Goal: Task Accomplishment & Management: Manage account settings

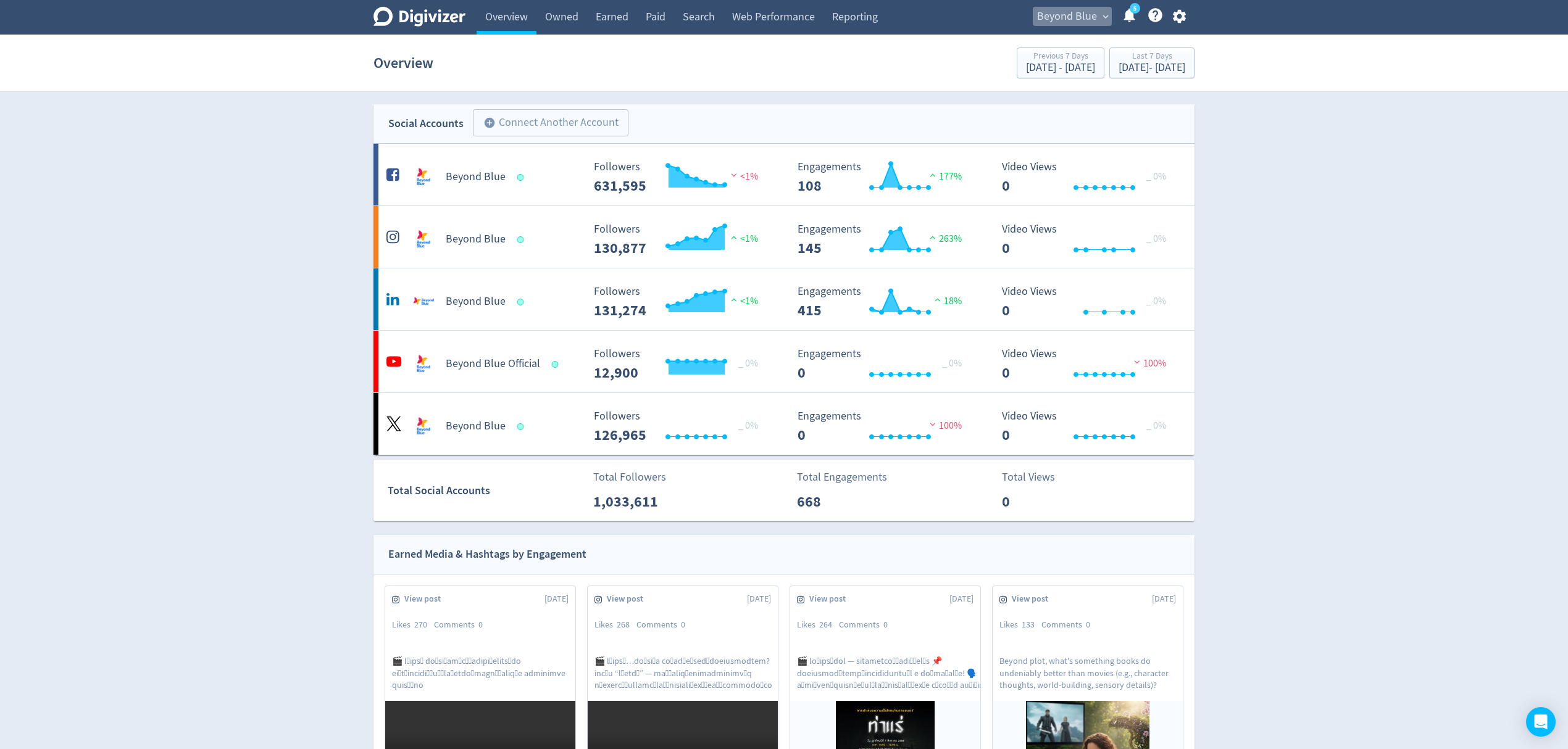
click at [1071, 11] on span "Beyond Blue" at bounding box center [1067, 16] width 60 height 20
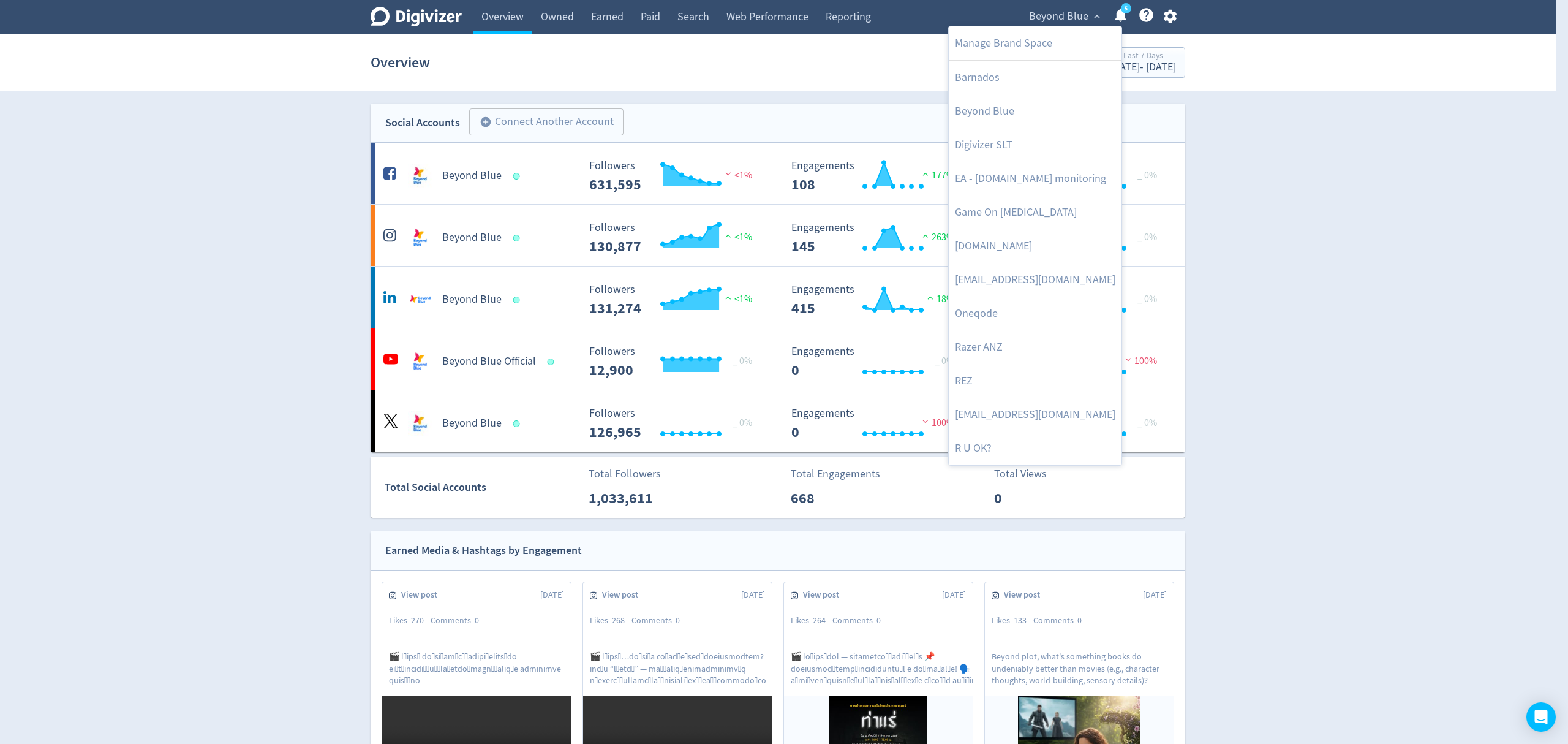
click at [1165, 17] on div at bounding box center [784, 372] width 1568 height 744
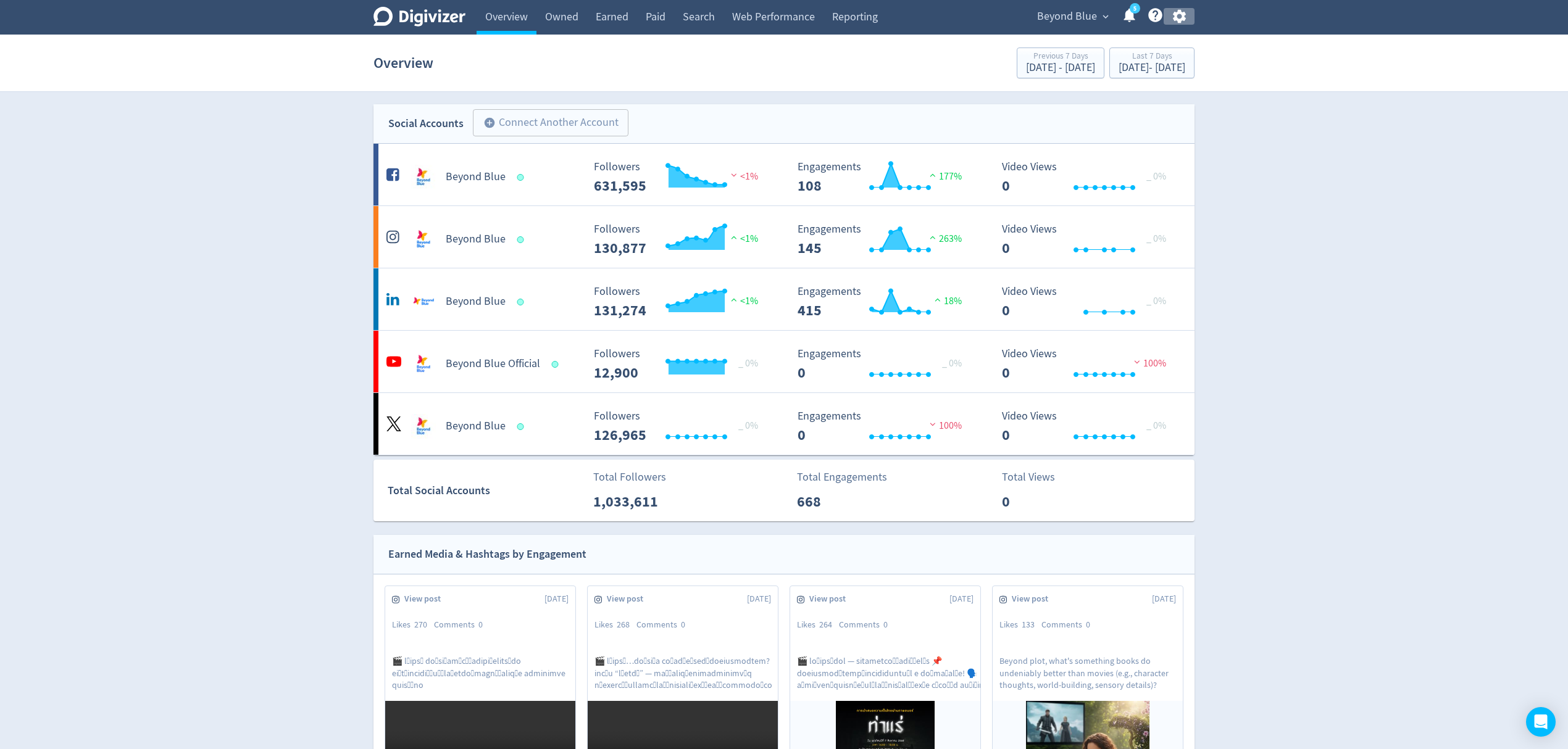
click at [1176, 16] on icon "button" at bounding box center [1179, 16] width 13 height 14
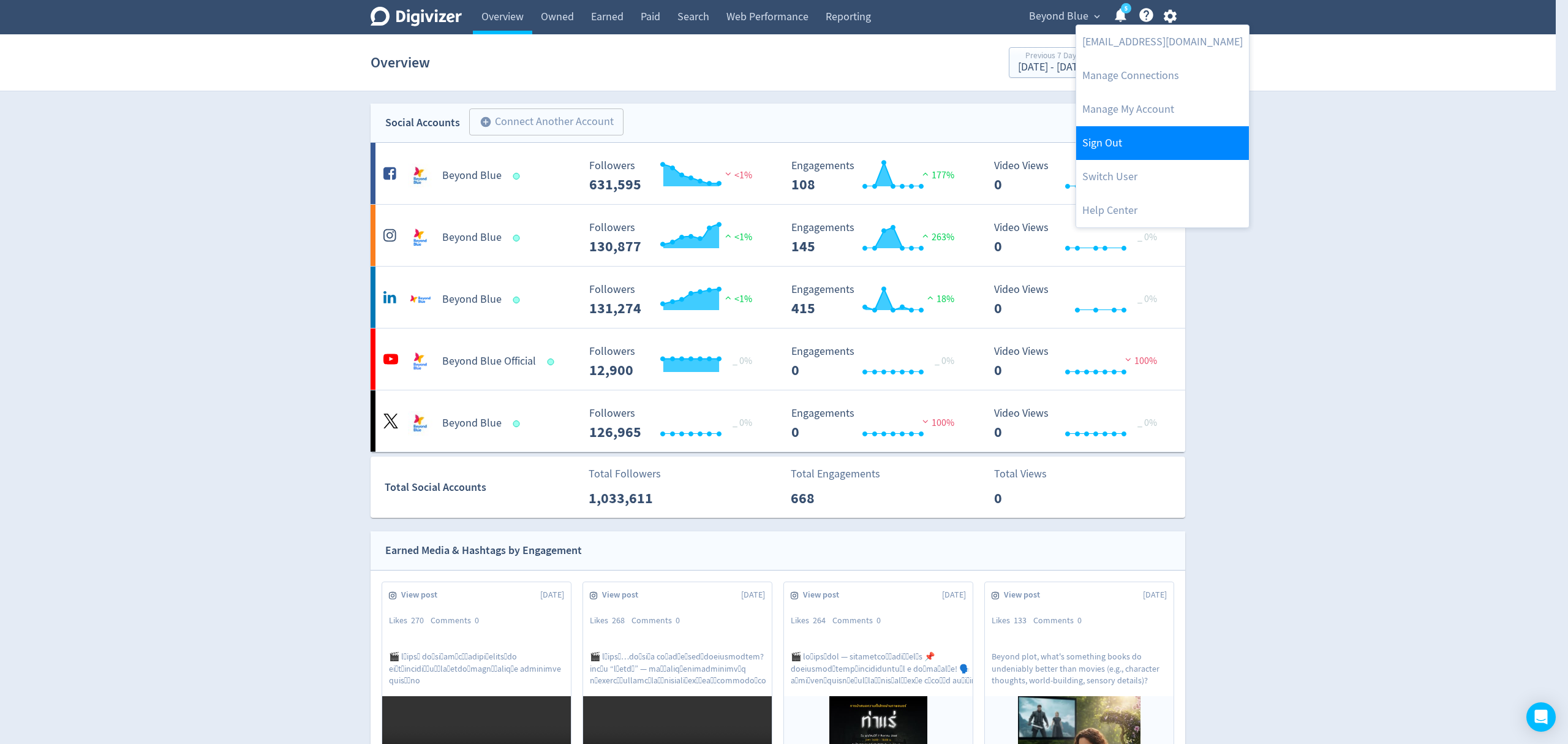
click at [1109, 145] on link "Sign Out" at bounding box center [1163, 143] width 173 height 34
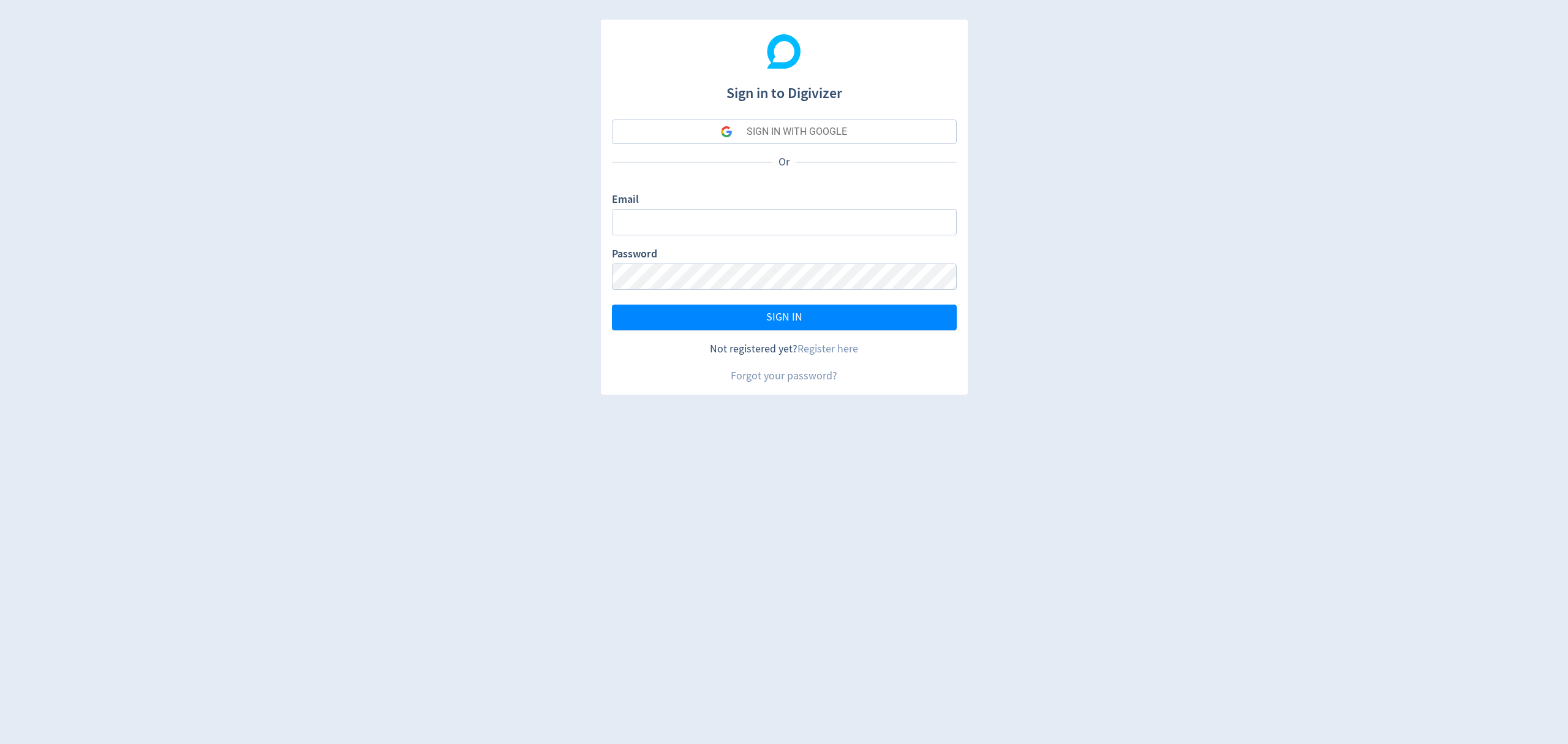
type input "[EMAIL_ADDRESS][PERSON_NAME][DOMAIN_NAME]"
click at [814, 326] on button "SIGN IN" at bounding box center [784, 318] width 345 height 26
